Goal: Information Seeking & Learning: Find specific page/section

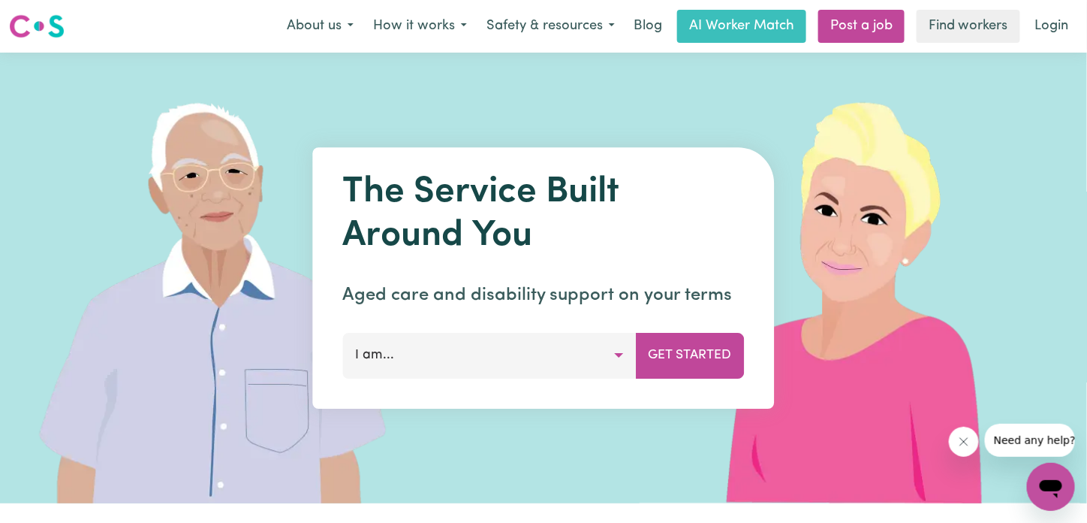
click at [616, 354] on button "I am..." at bounding box center [490, 355] width 294 height 45
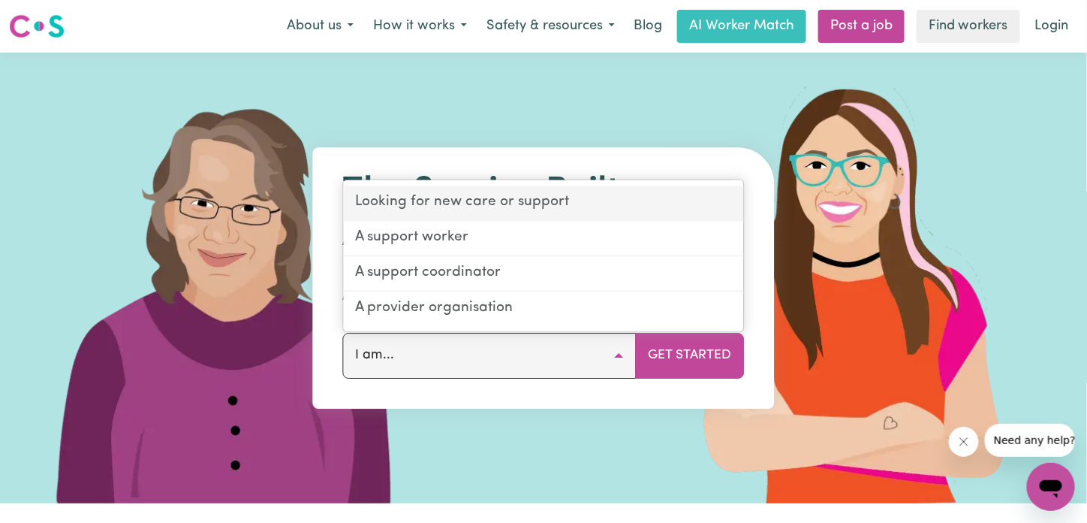
click at [562, 209] on link "Looking for new care or support" at bounding box center [544, 203] width 400 height 35
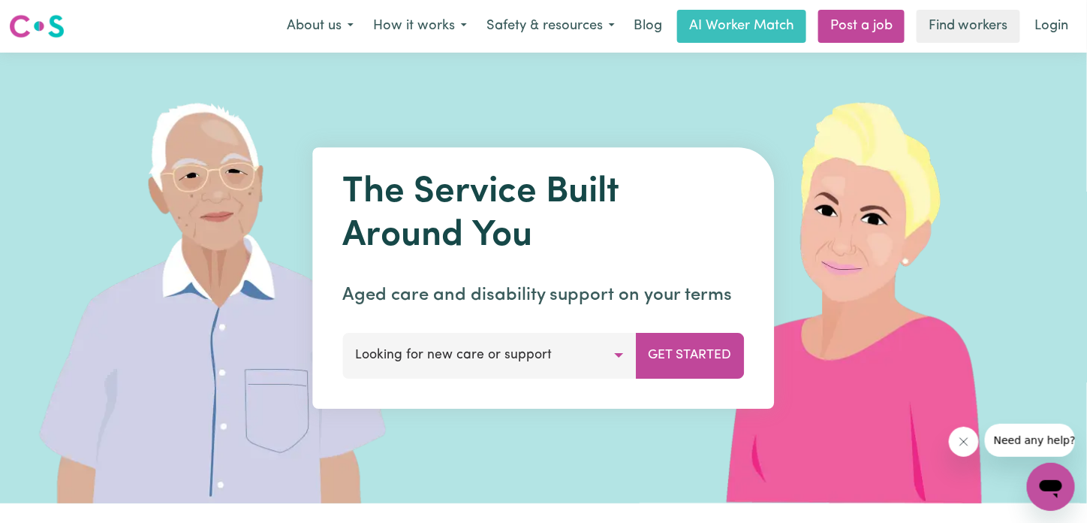
click at [619, 354] on button "Looking for new care or support" at bounding box center [490, 355] width 294 height 45
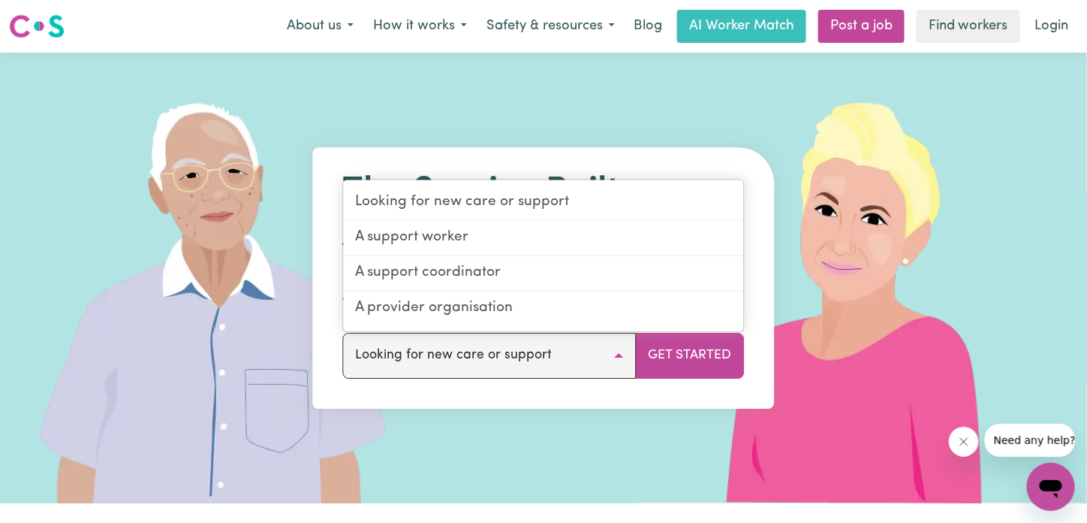
click at [619, 354] on button "Looking for new care or support" at bounding box center [490, 355] width 294 height 45
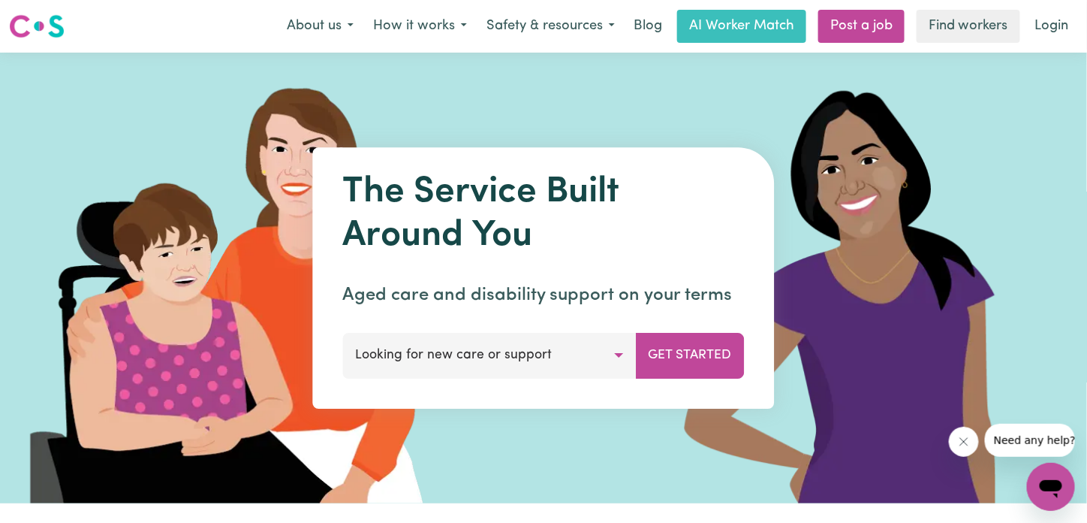
click at [619, 354] on button "Looking for new care or support" at bounding box center [490, 355] width 294 height 45
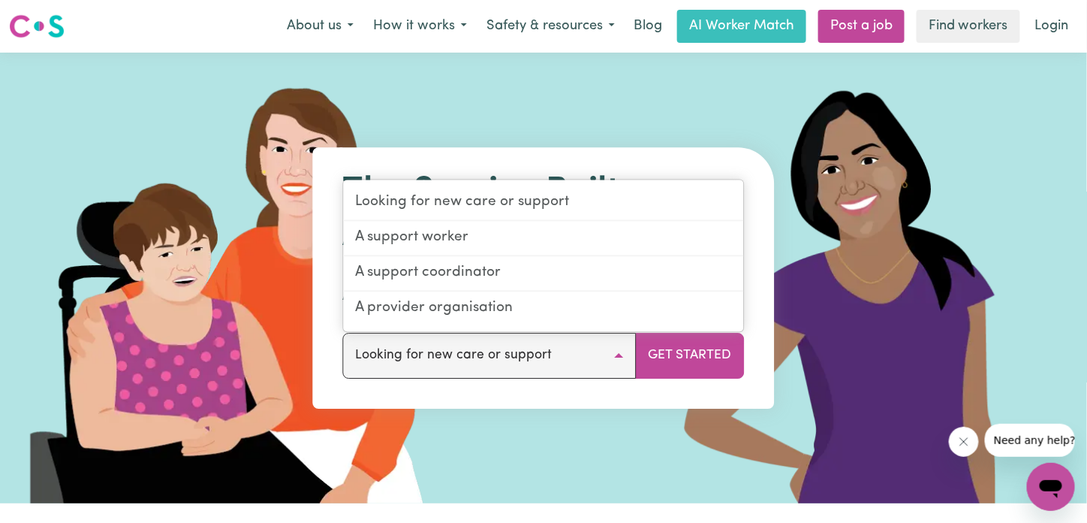
click at [619, 354] on button "Looking for new care or support" at bounding box center [490, 355] width 294 height 45
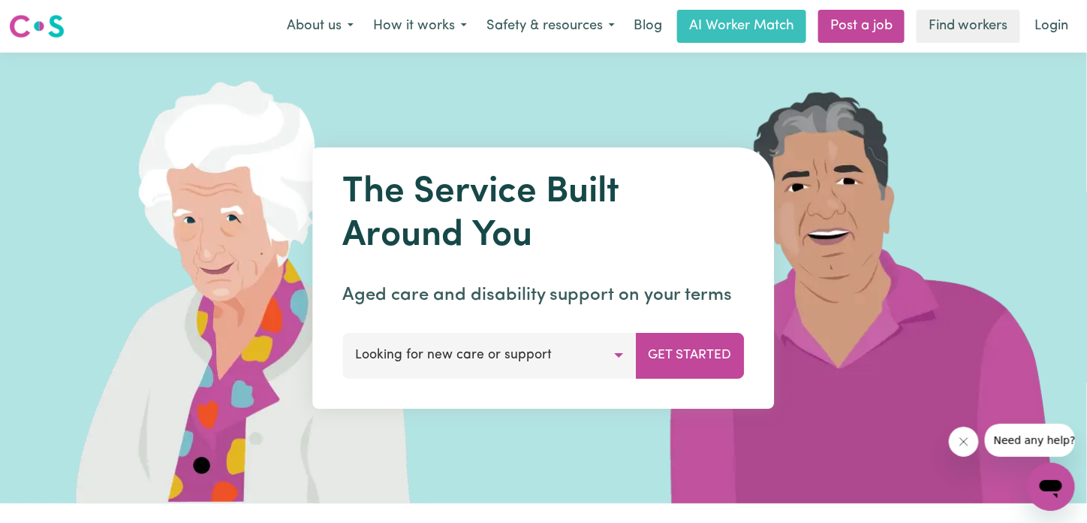
click at [621, 354] on button "Looking for new care or support" at bounding box center [490, 355] width 294 height 45
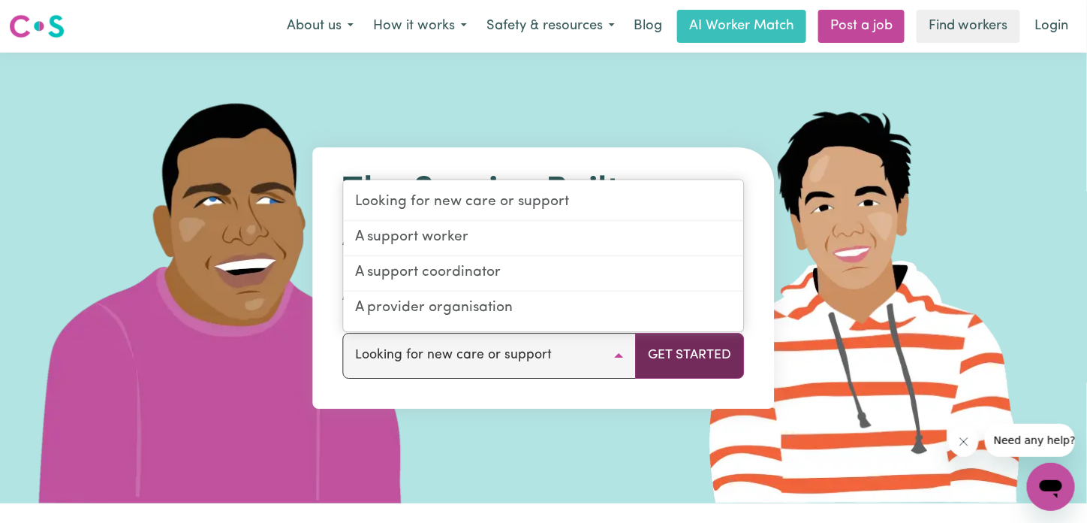
click at [668, 351] on button "Get Started" at bounding box center [690, 355] width 109 height 45
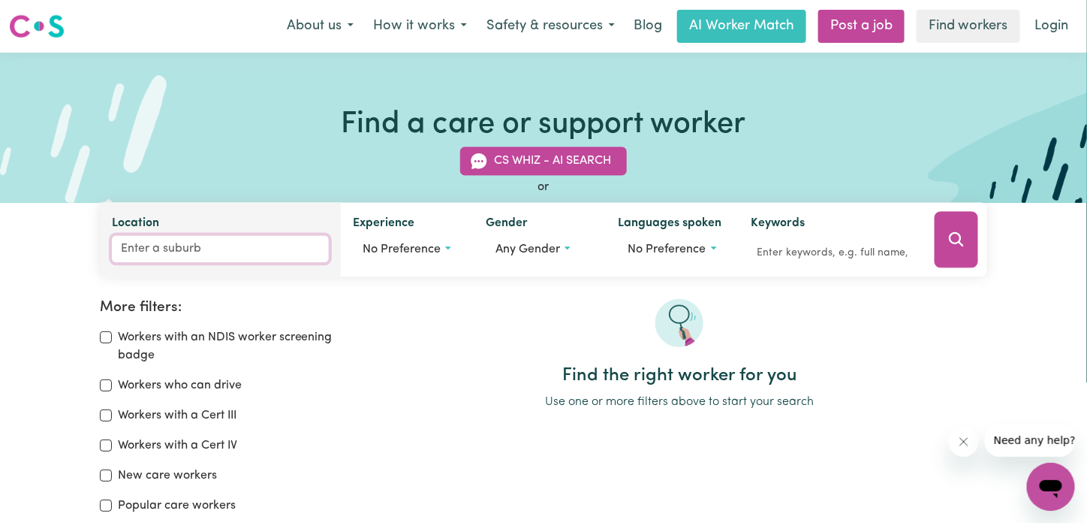
click at [149, 250] on input "Location" at bounding box center [220, 249] width 217 height 27
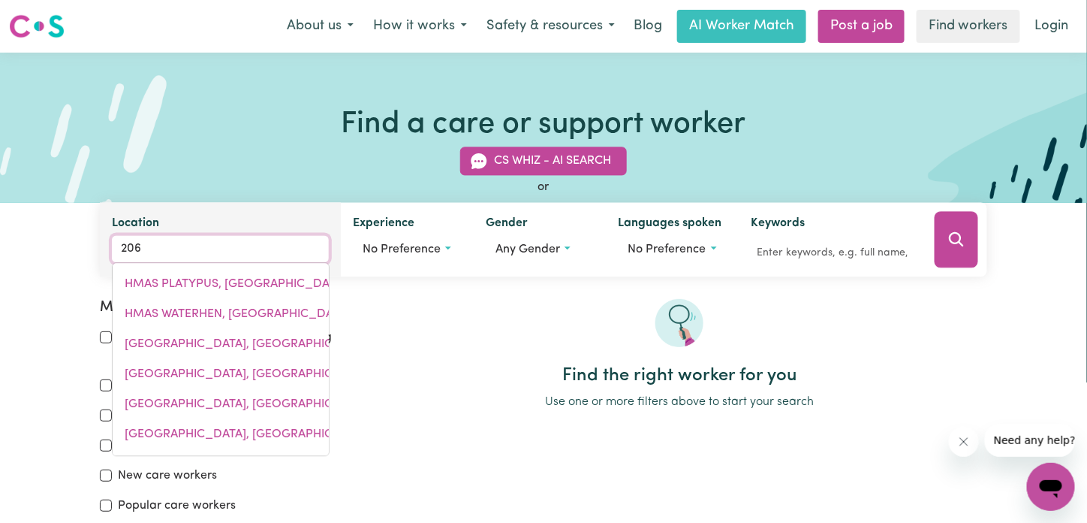
type input "2061"
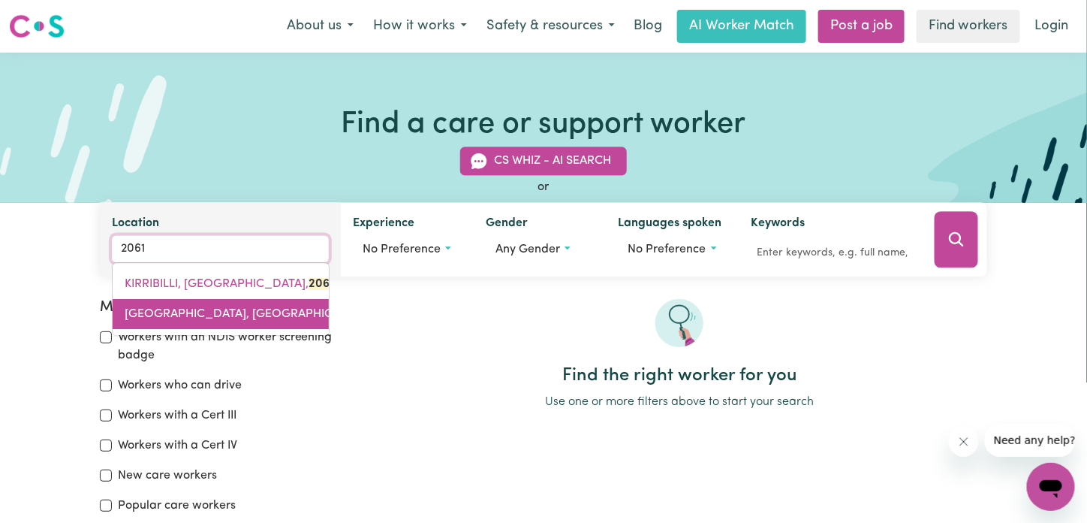
click at [169, 312] on span "MILSONS POINT, New South Wales, 2061" at bounding box center [264, 315] width 278 height 12
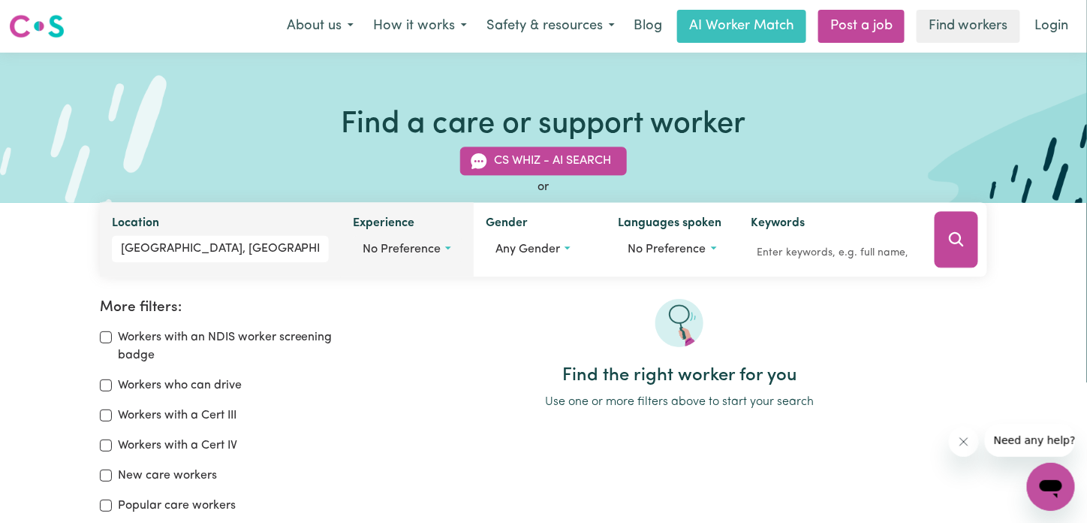
click at [396, 256] on span "No preference" at bounding box center [402, 250] width 78 height 12
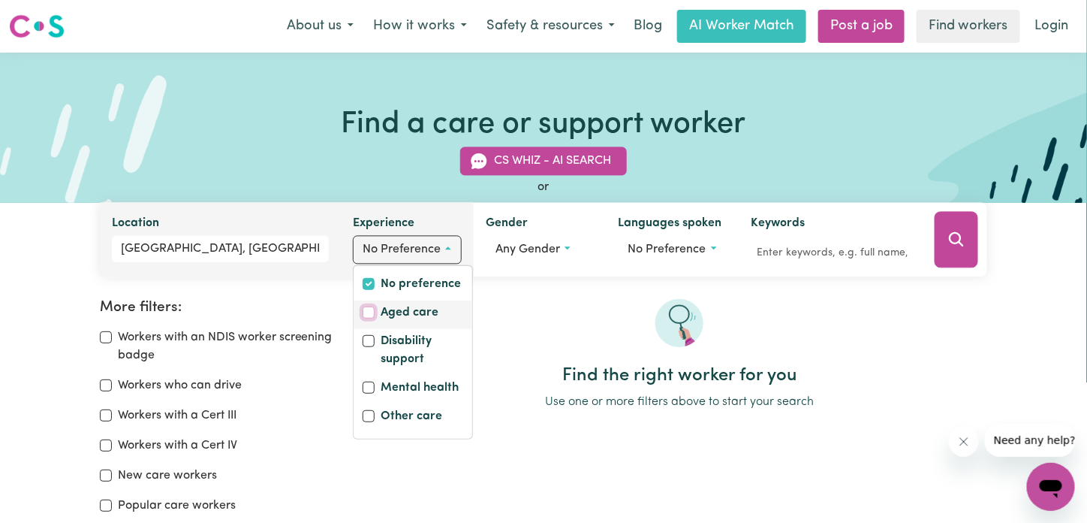
click at [366, 309] on input "Aged care" at bounding box center [369, 312] width 12 height 12
checkbox input "true"
checkbox input "false"
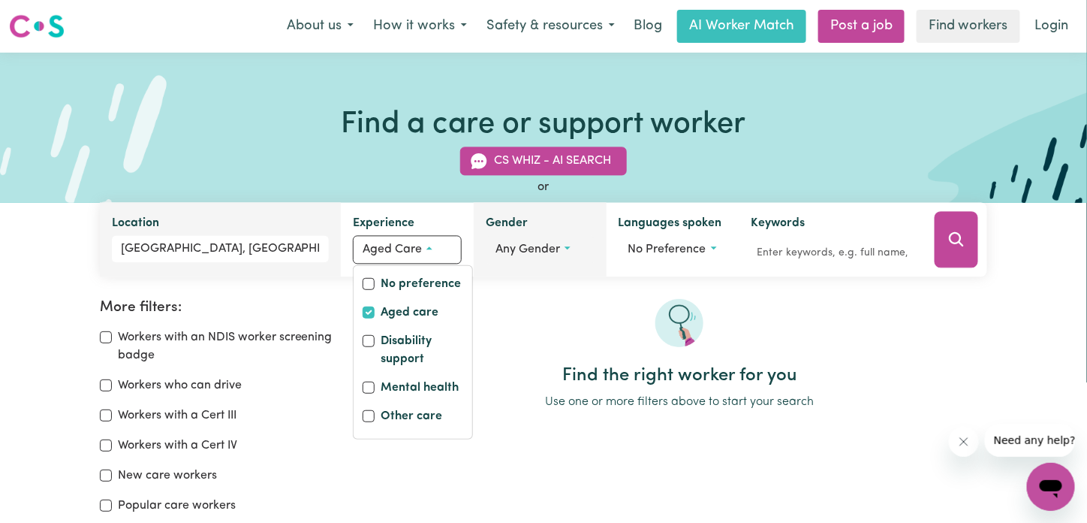
click at [515, 249] on span "Any gender" at bounding box center [528, 250] width 65 height 12
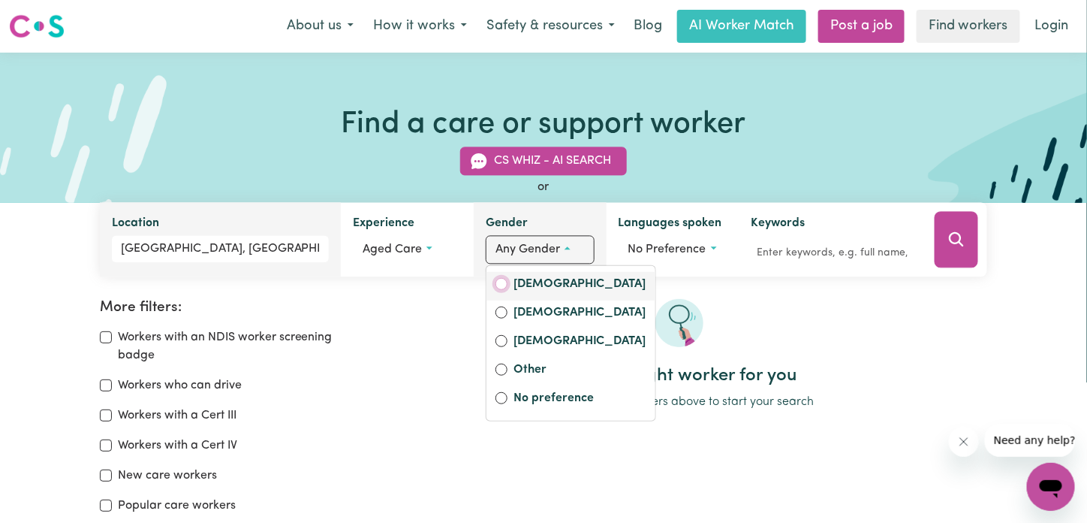
click at [499, 285] on input "Female" at bounding box center [502, 284] width 12 height 12
radio input "true"
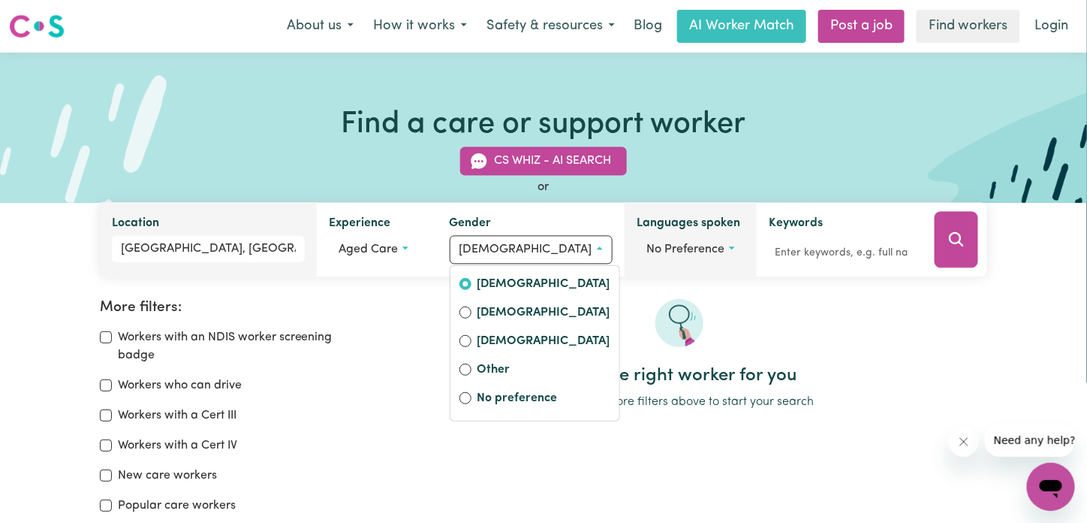
click at [658, 252] on span "No preference" at bounding box center [685, 250] width 78 height 12
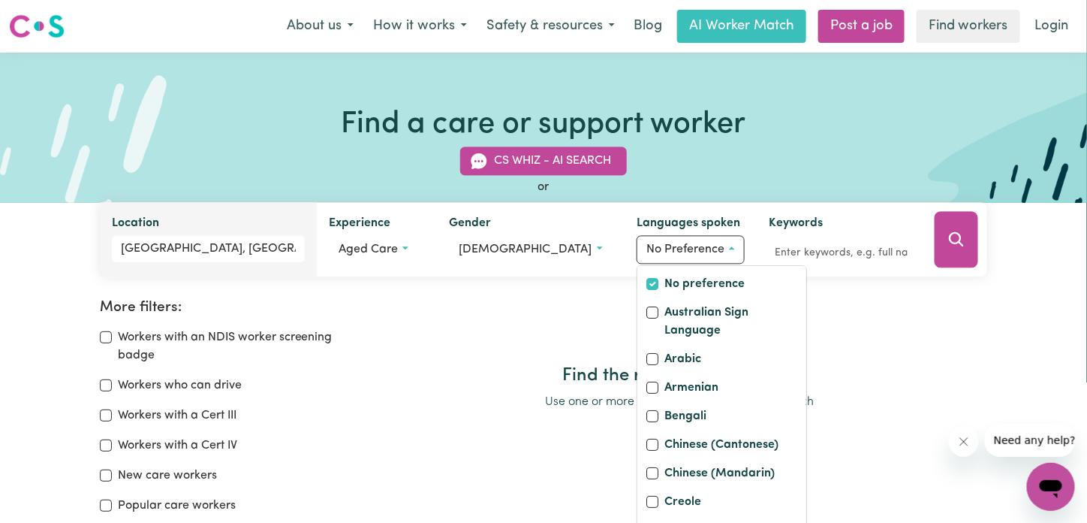
click at [595, 321] on div at bounding box center [680, 332] width 616 height 66
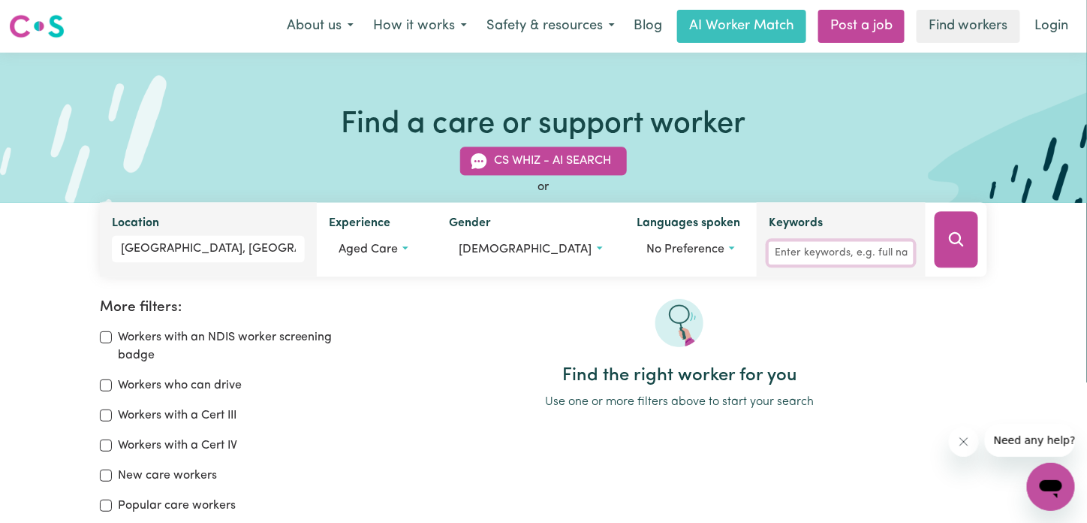
click at [779, 254] on input "Keywords" at bounding box center [841, 253] width 145 height 23
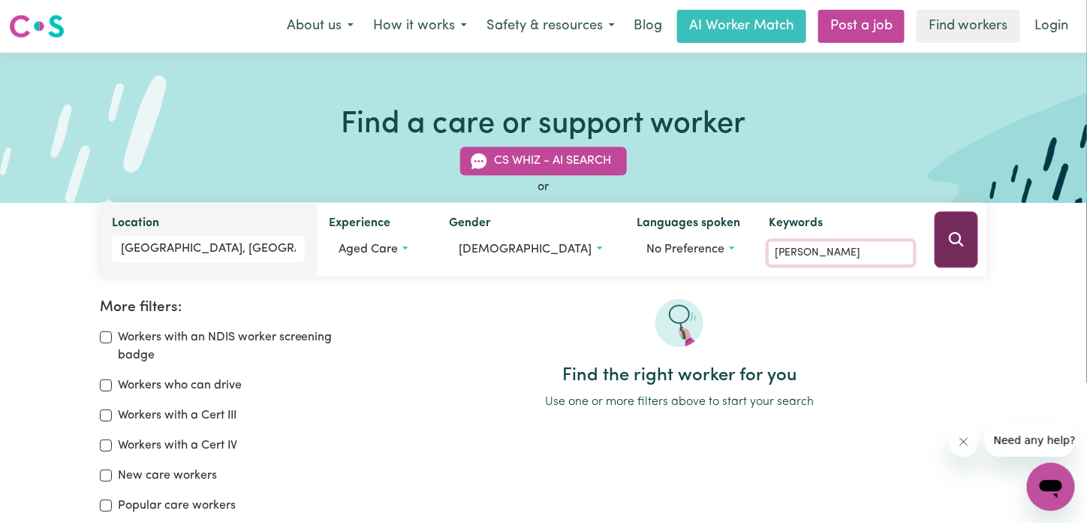
type input "alexander"
click at [954, 236] on icon "Search" at bounding box center [957, 240] width 18 height 18
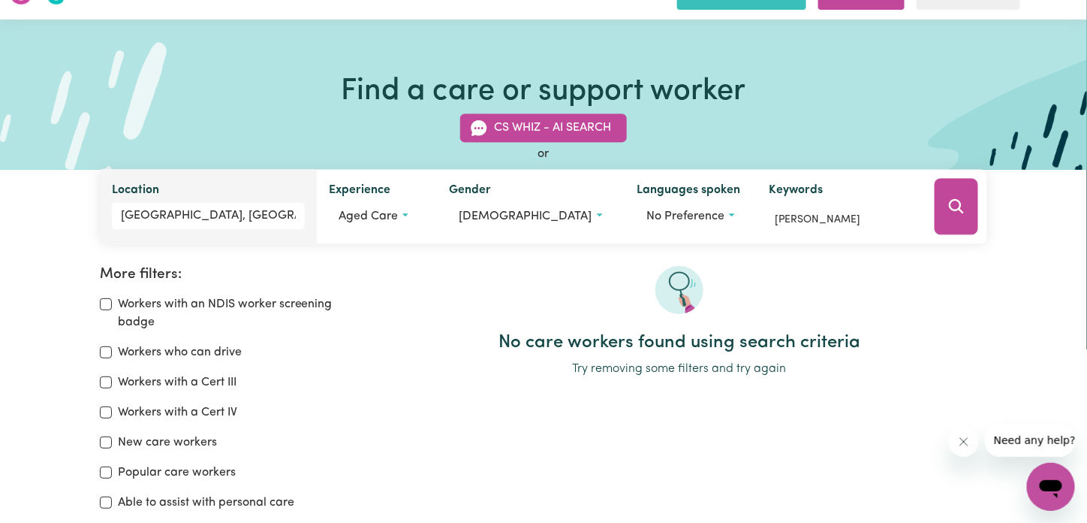
scroll to position [8, 0]
